Goal: Book appointment/travel/reservation

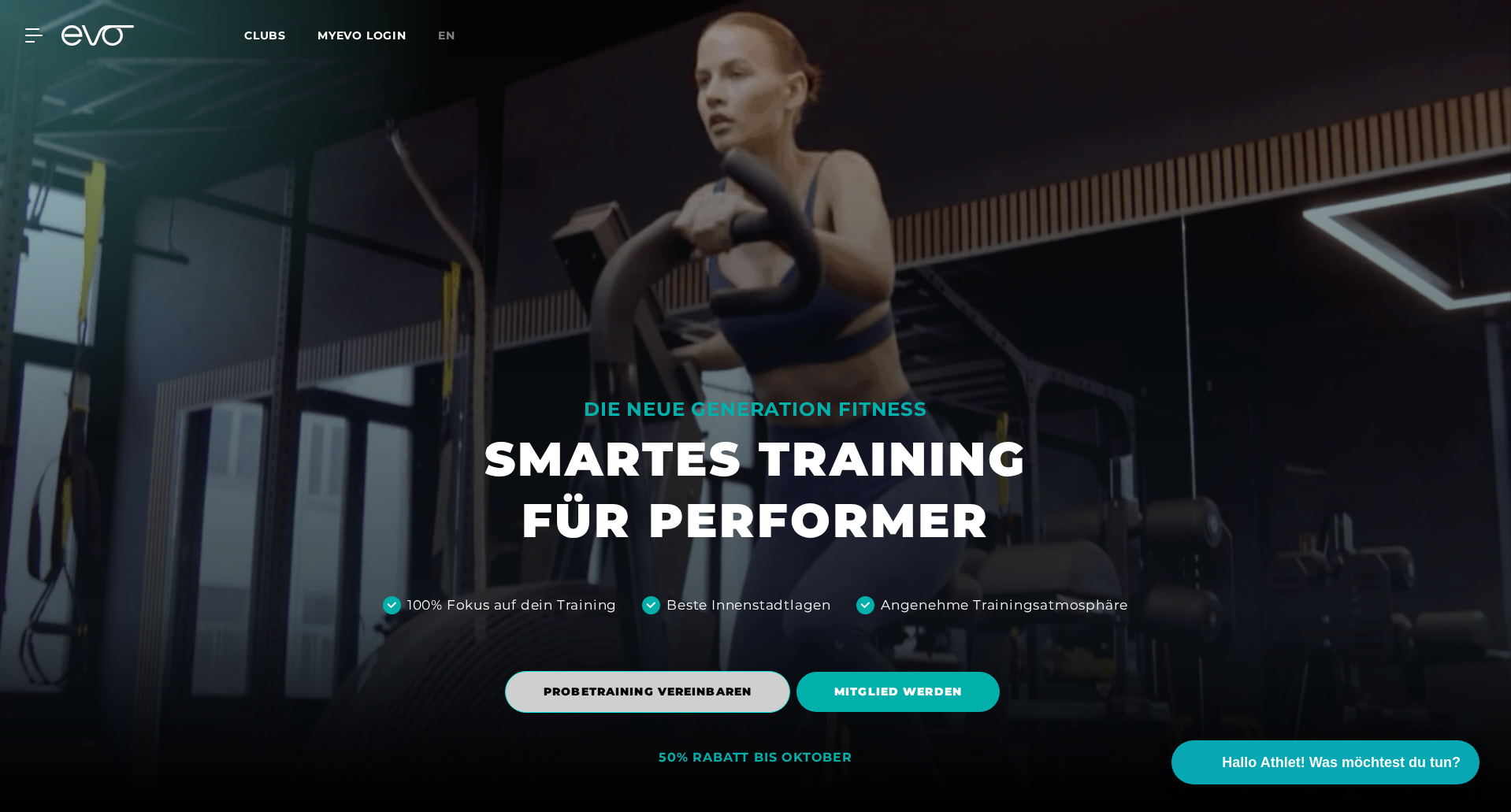
click at [686, 695] on span "PROBETRAINING VEREINBAREN" at bounding box center [647, 691] width 208 height 17
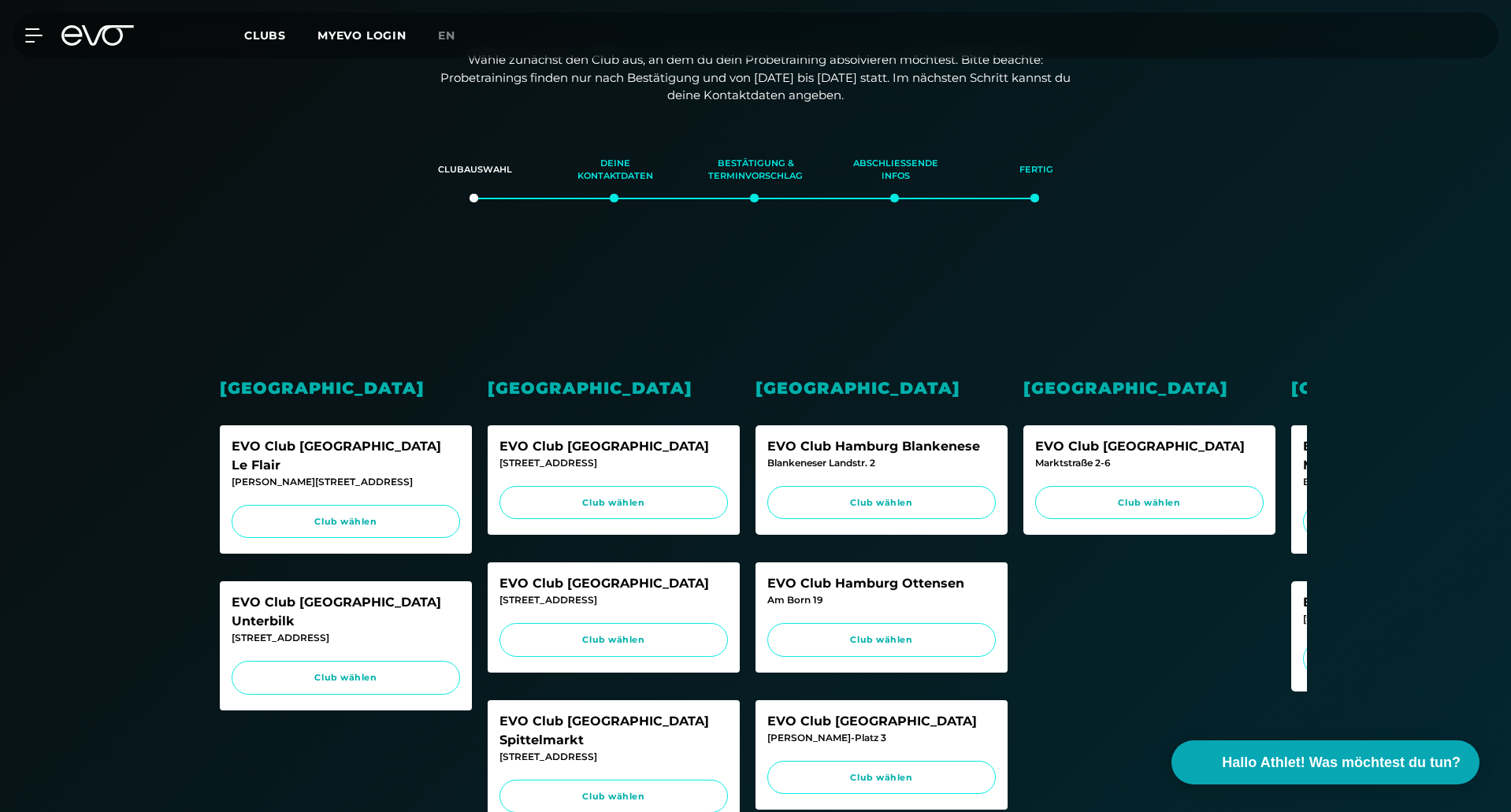
scroll to position [236, 0]
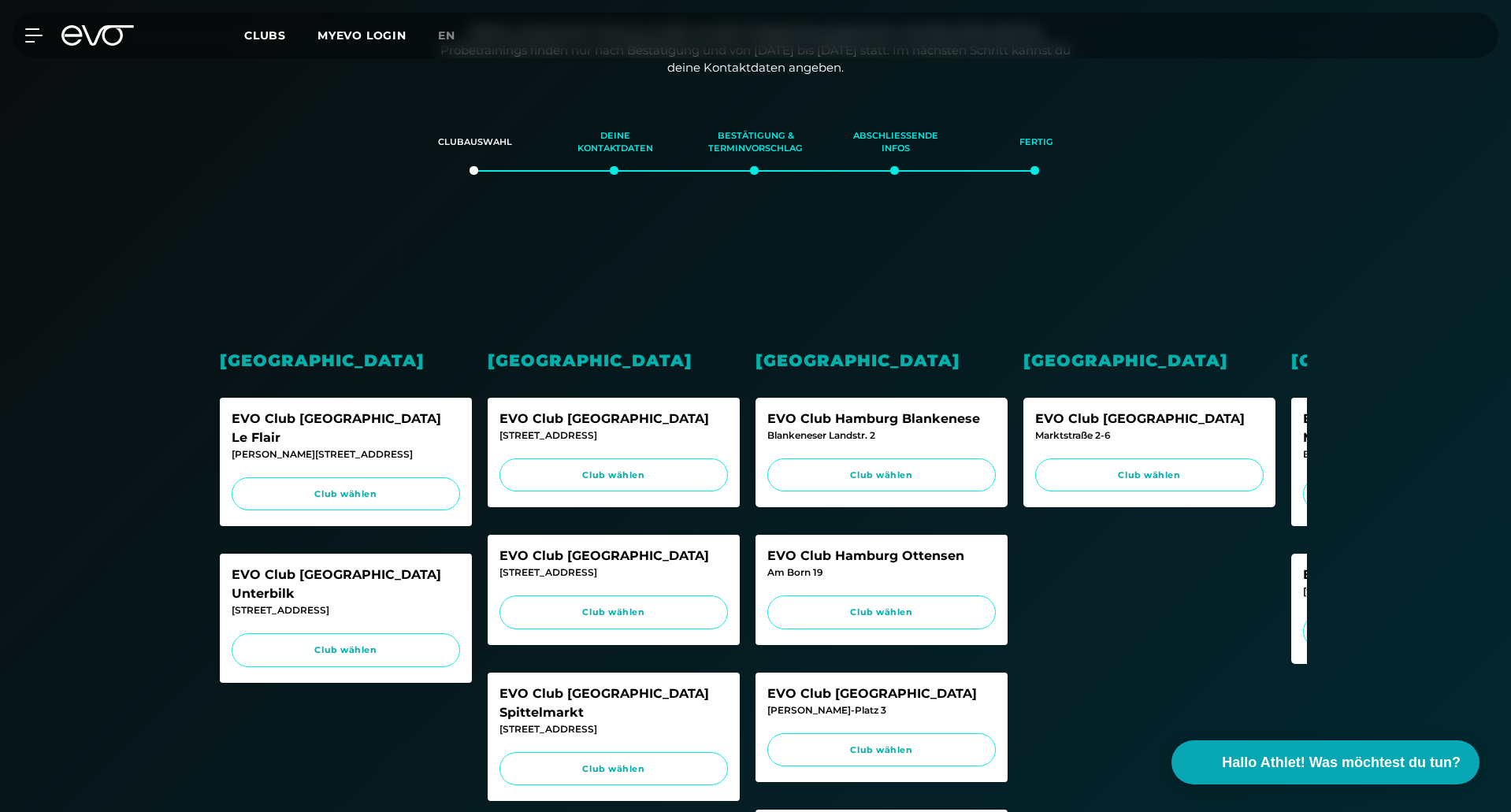
click at [1361, 548] on div "Clubauswahl Deine Kontaktdaten Bestätigung & Terminvorschlag Abschließende Info…" at bounding box center [756, 576] width 1511 height 950
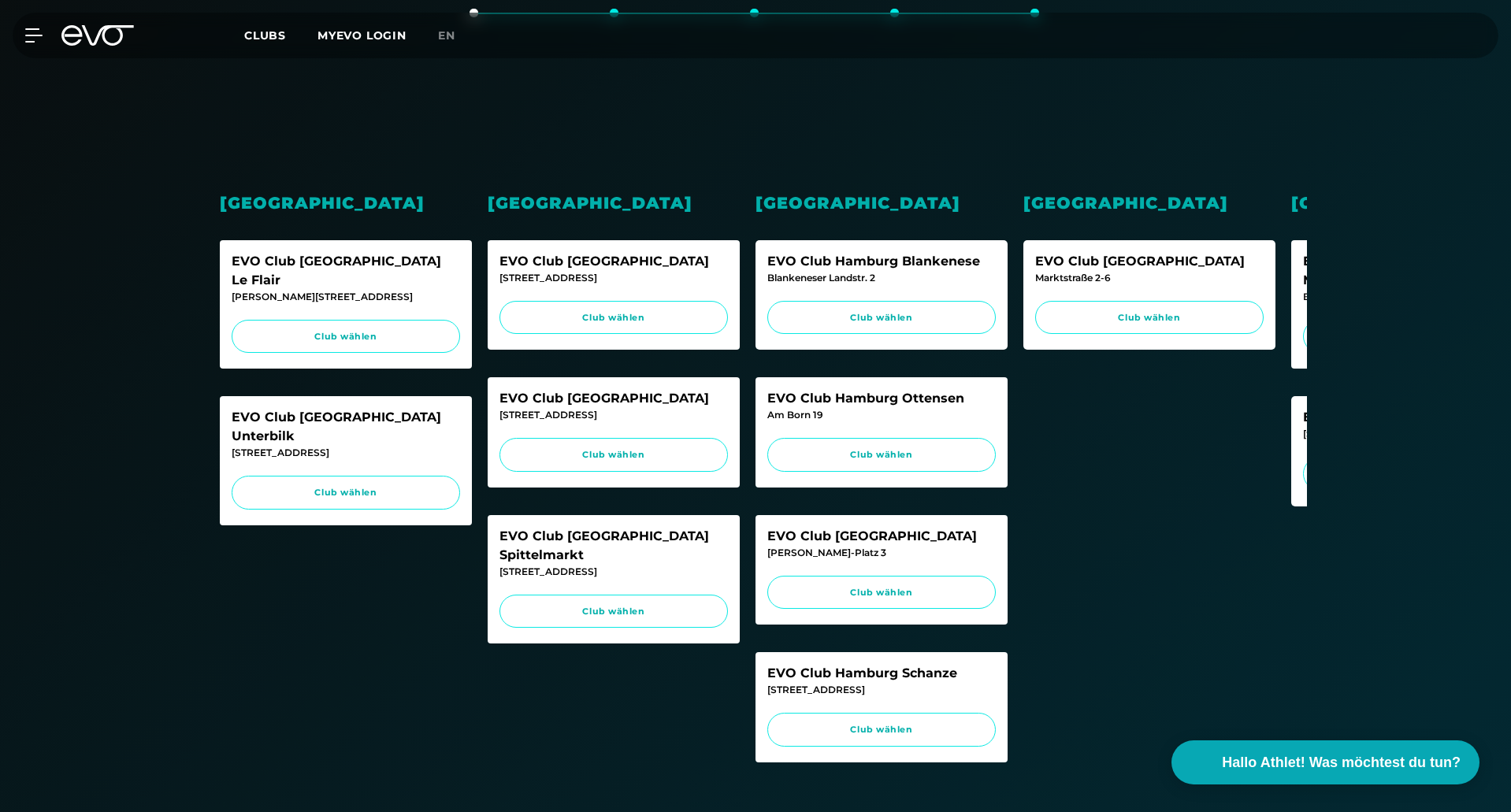
scroll to position [472, 0]
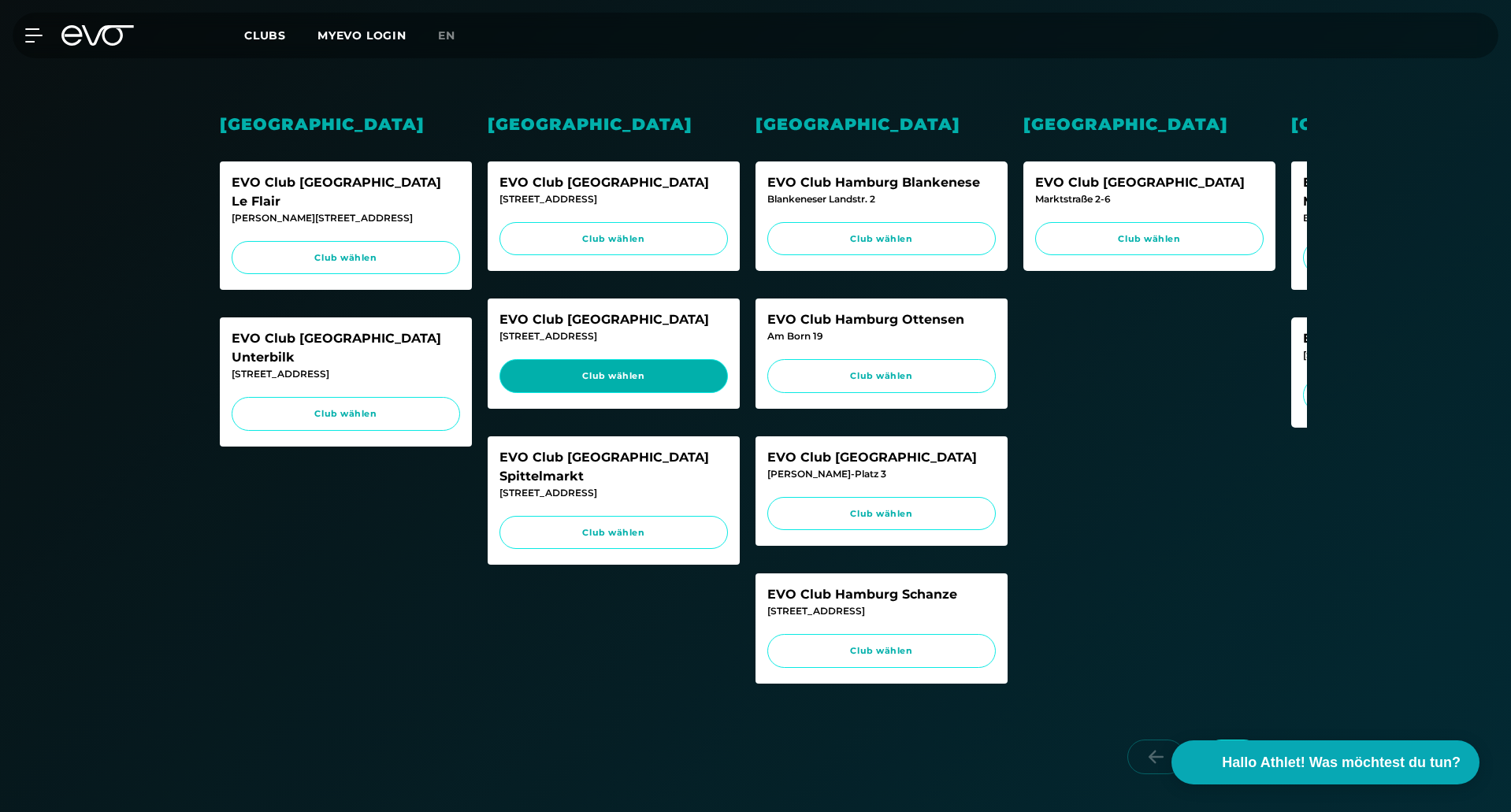
click at [578, 363] on link "Club wählen" at bounding box center [613, 375] width 228 height 34
click at [1287, 589] on div "Düsseldorf EVO Club [GEOGRAPHIC_DATA] Le Flair [PERSON_NAME]-Straße 2 Club wähl…" at bounding box center [755, 354] width 1102 height 745
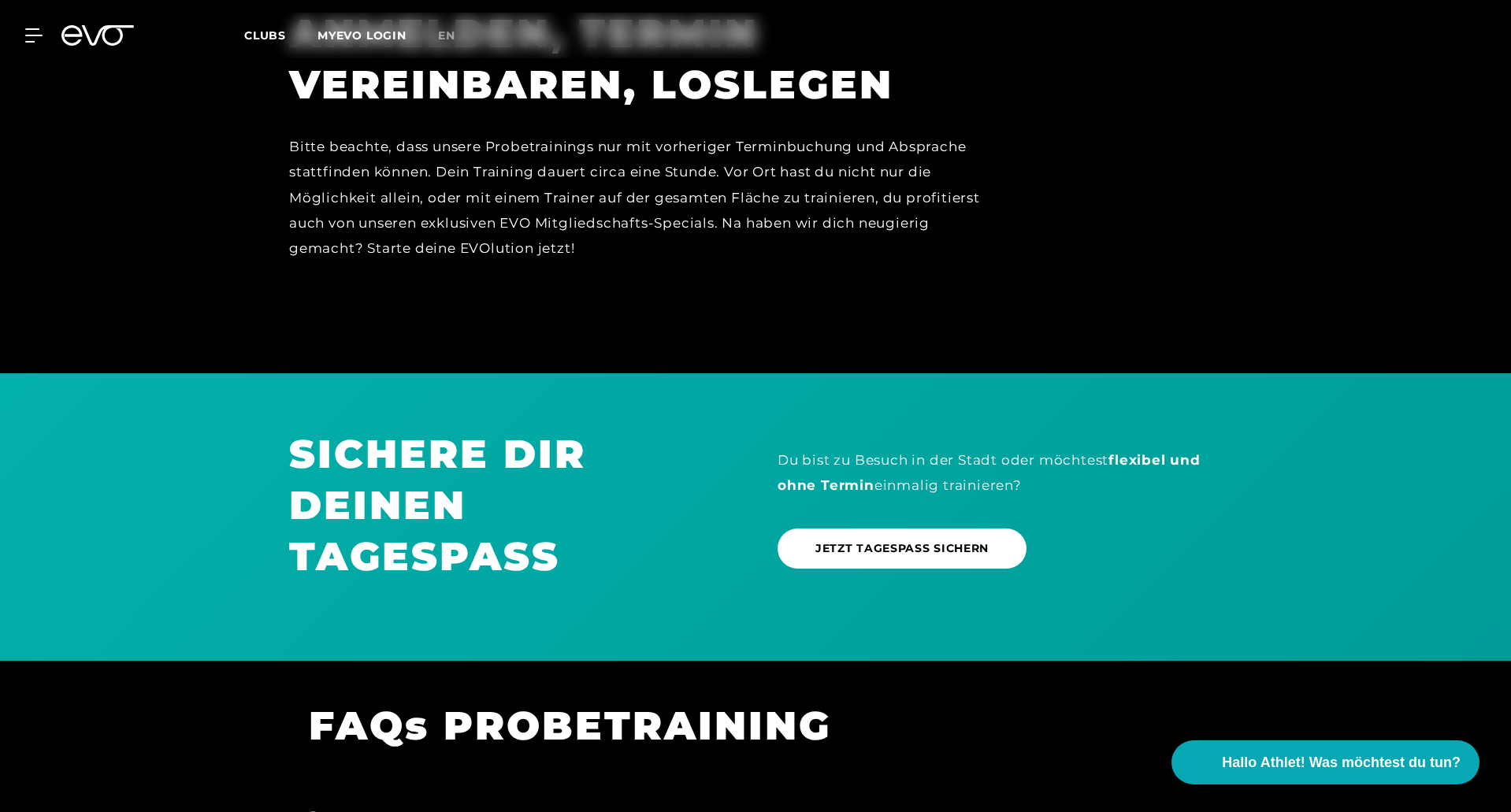
scroll to position [1417, 0]
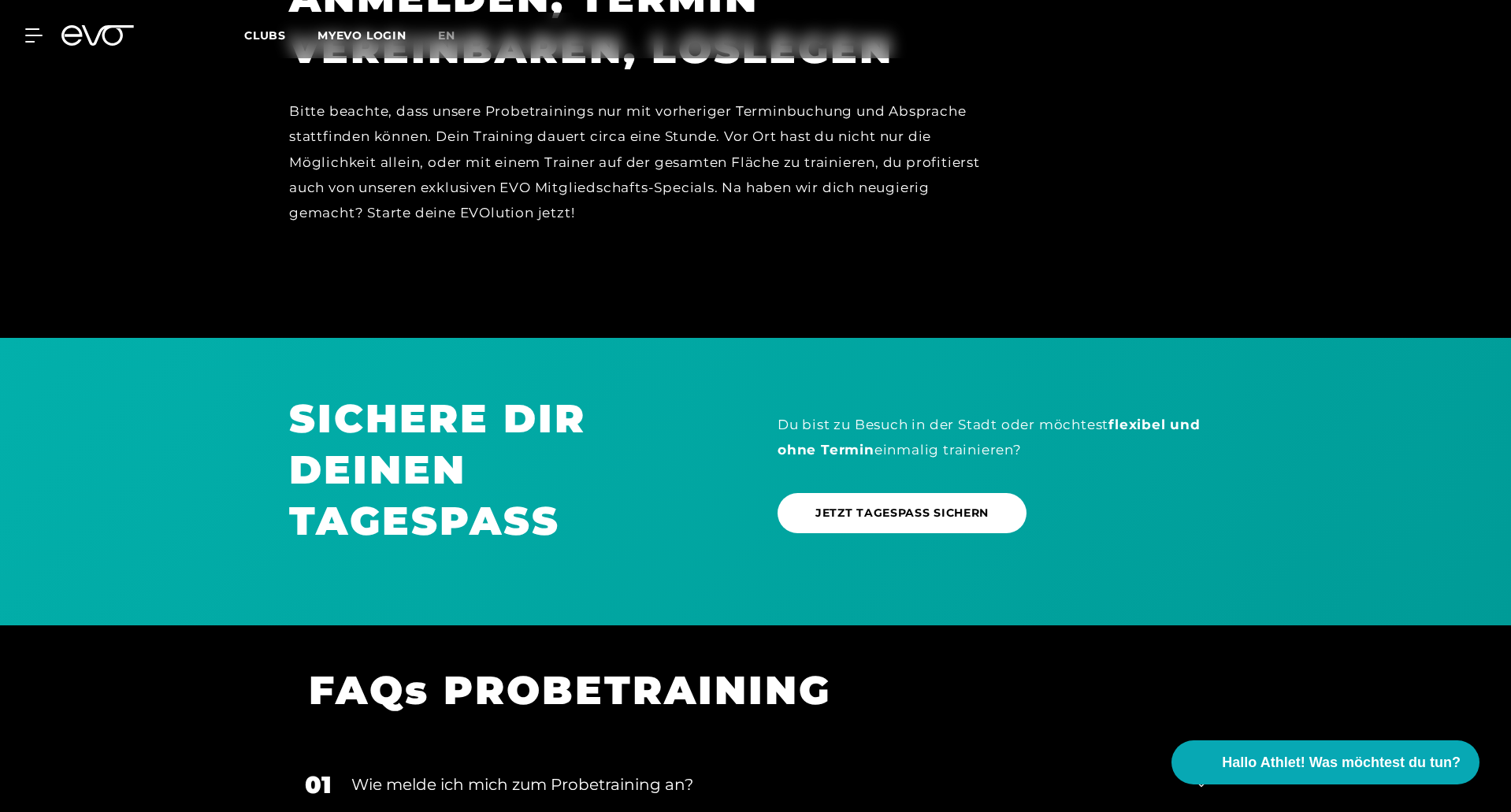
click at [977, 533] on link "JETZT TAGESPASS SICHERN" at bounding box center [902, 513] width 249 height 40
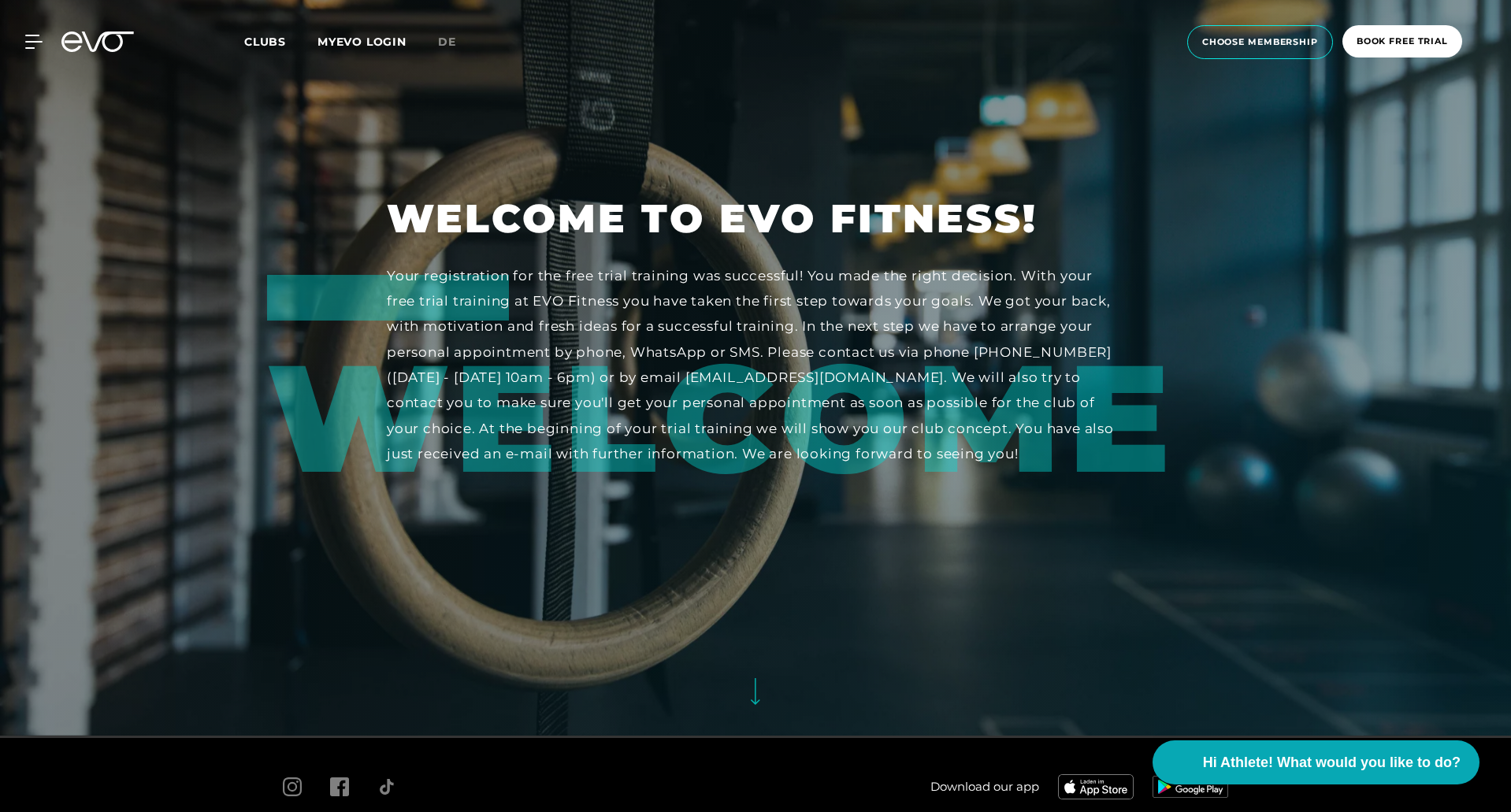
scroll to position [169, 0]
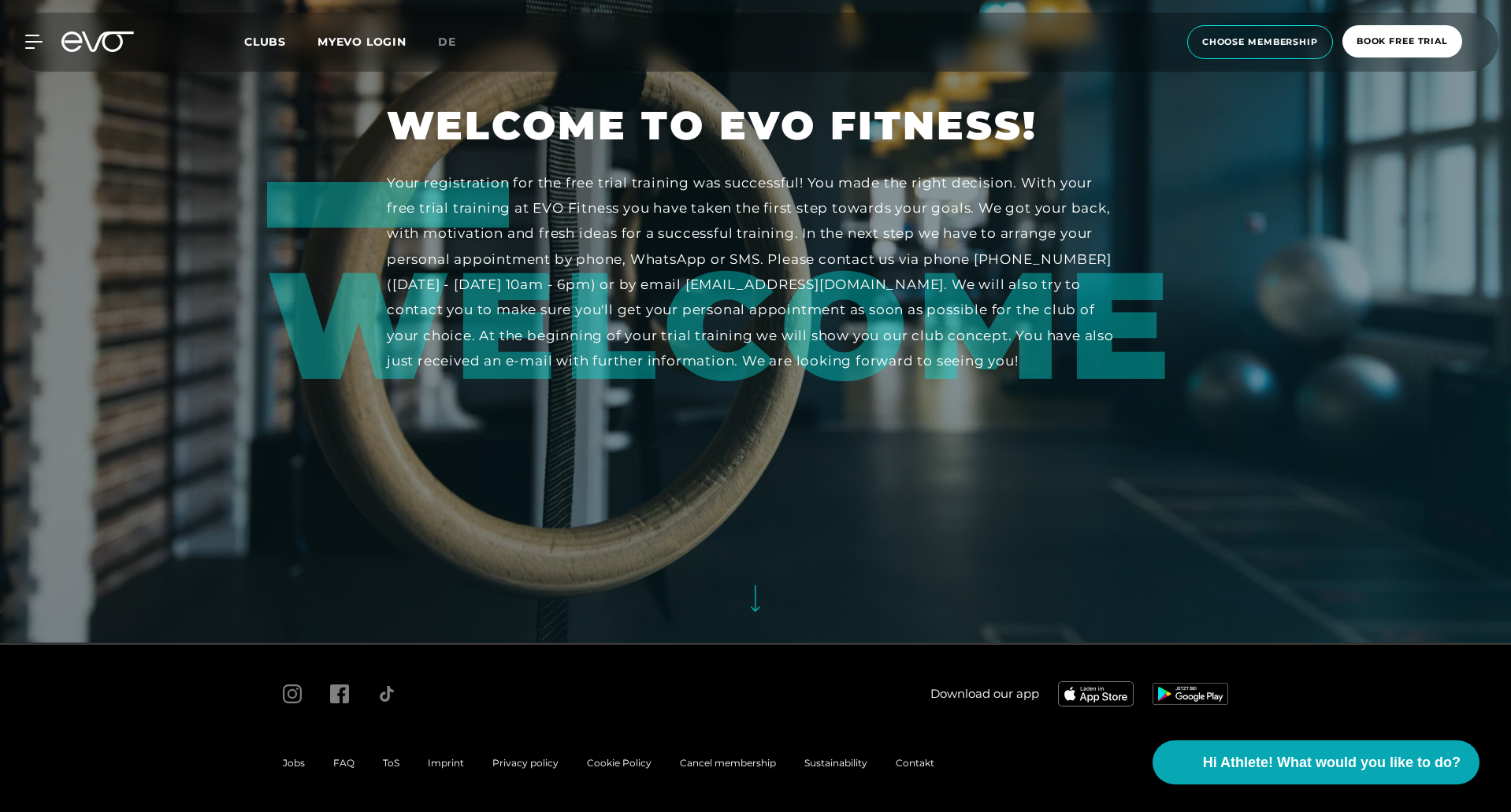
click at [778, 607] on div at bounding box center [756, 237] width 1511 height 812
click at [764, 603] on div at bounding box center [756, 237] width 1511 height 812
click at [1404, 28] on span "book free trial" at bounding box center [1401, 41] width 119 height 32
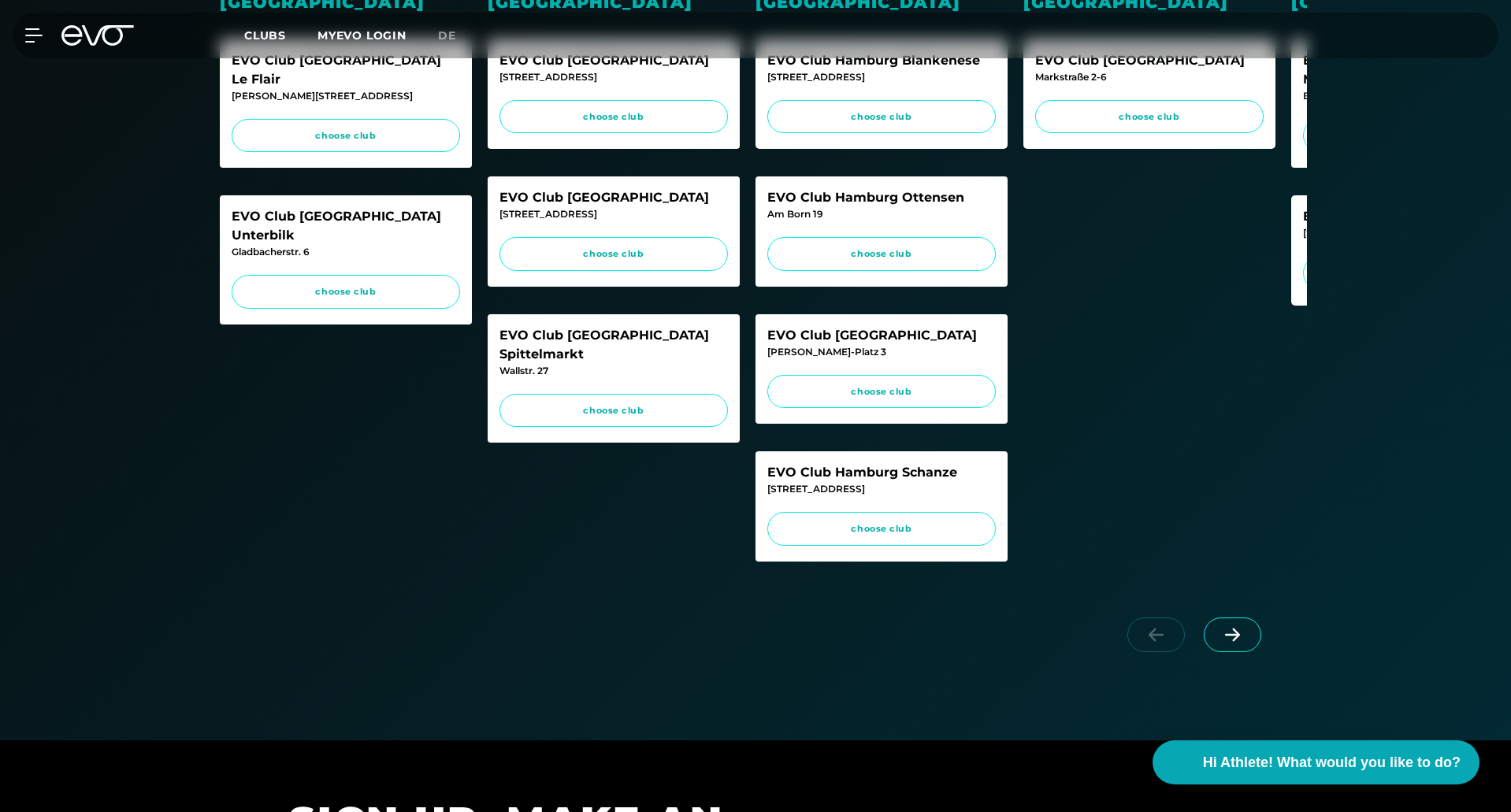
scroll to position [472, 0]
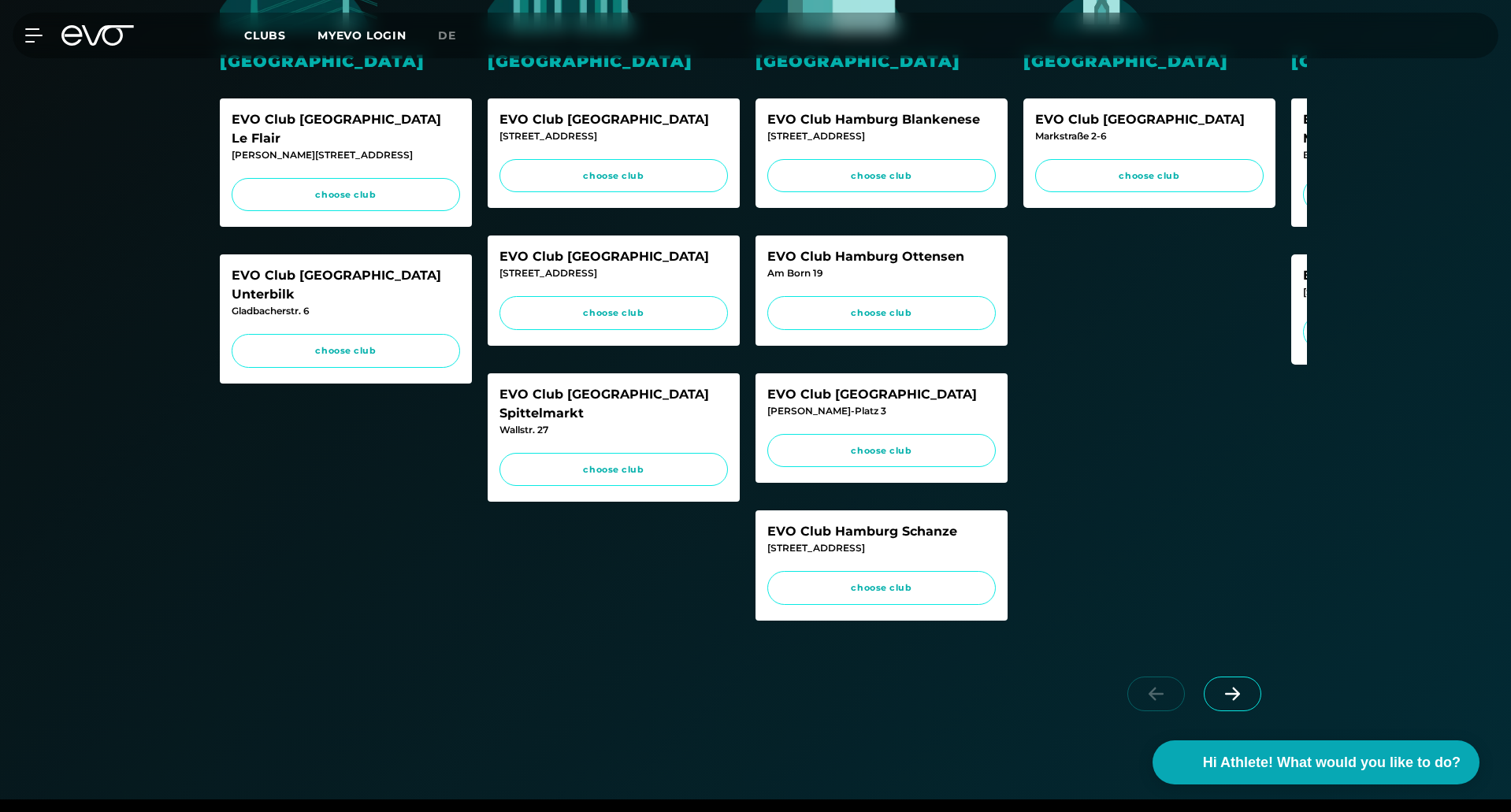
click at [1297, 152] on div "EVO Club München Maxvorstadt Briennerstr. 55 choose club" at bounding box center [1416, 163] width 252 height 129
click at [647, 309] on span "choose club" at bounding box center [613, 313] width 198 height 13
click at [785, 746] on div at bounding box center [755, 708] width 1102 height 88
